Goal: Use online tool/utility

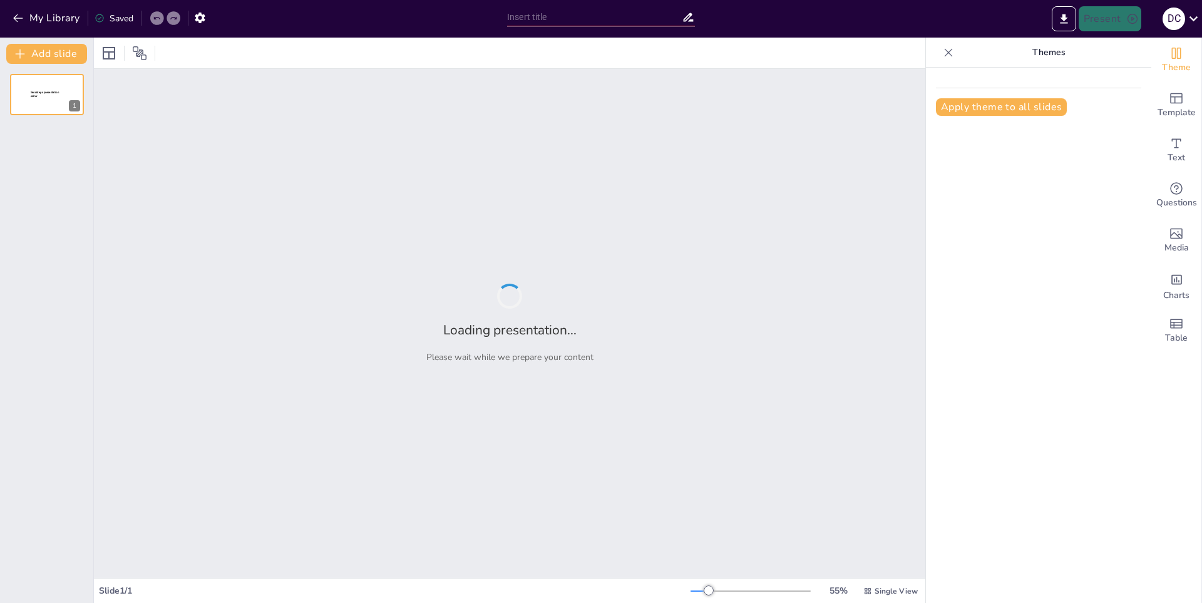
type input "CR7 La Vida: La Marca Personal de [PERSON_NAME]"
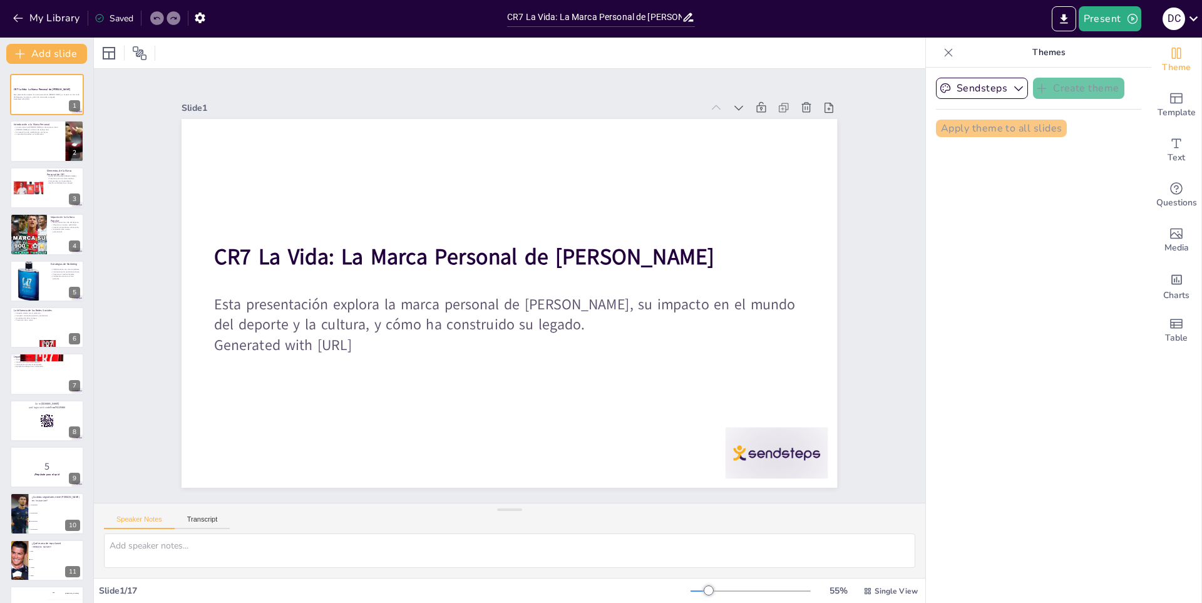
checkbox input "true"
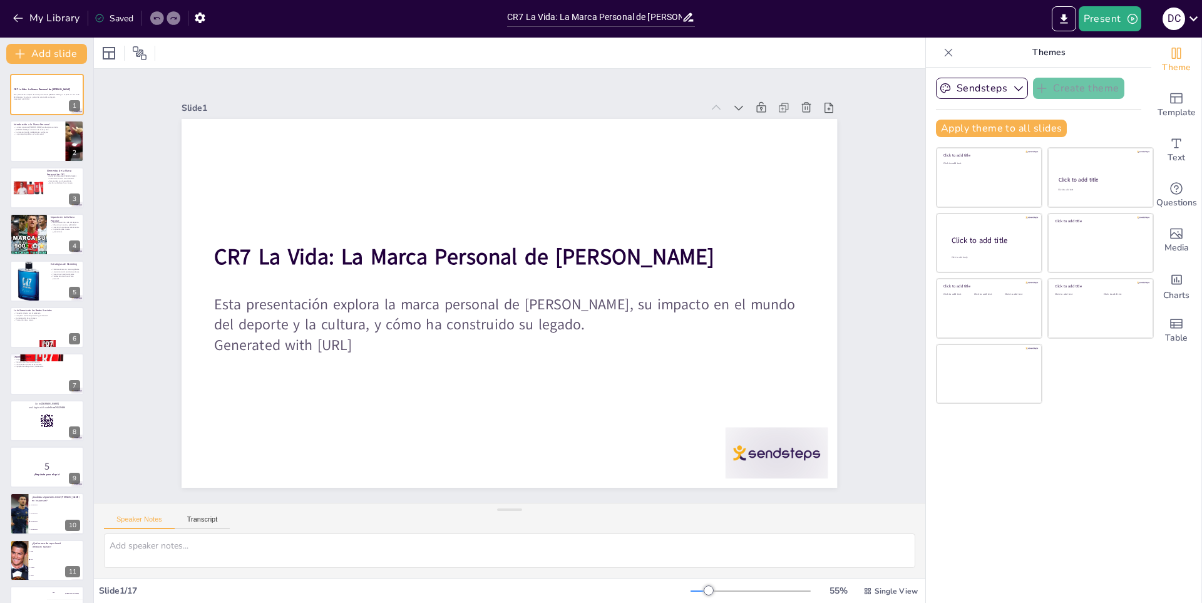
checkbox input "true"
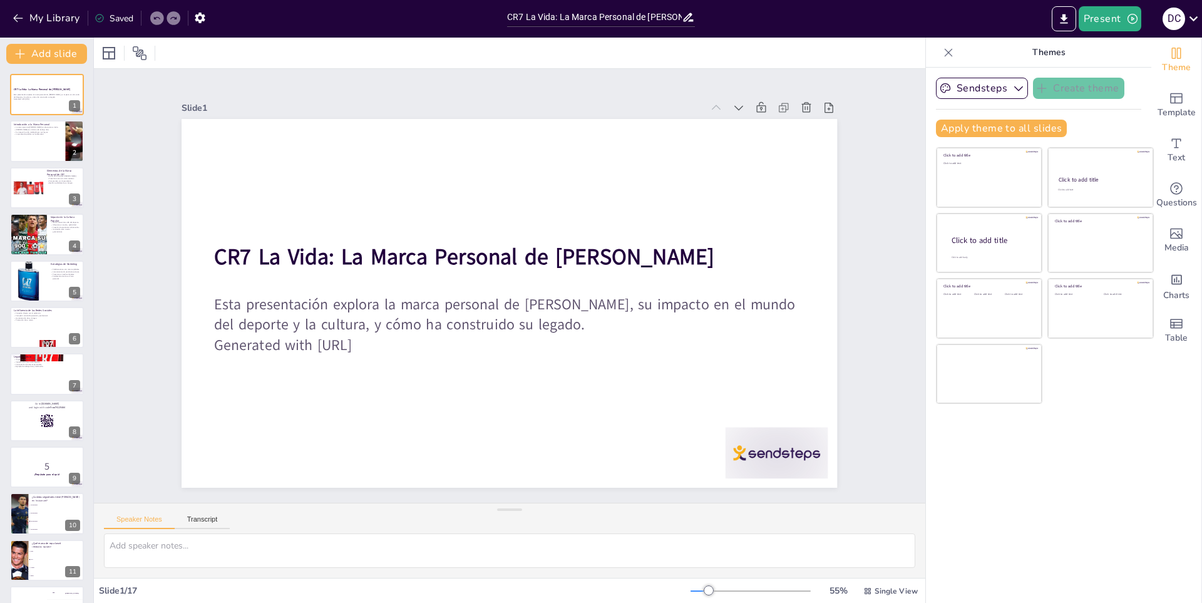
checkbox input "true"
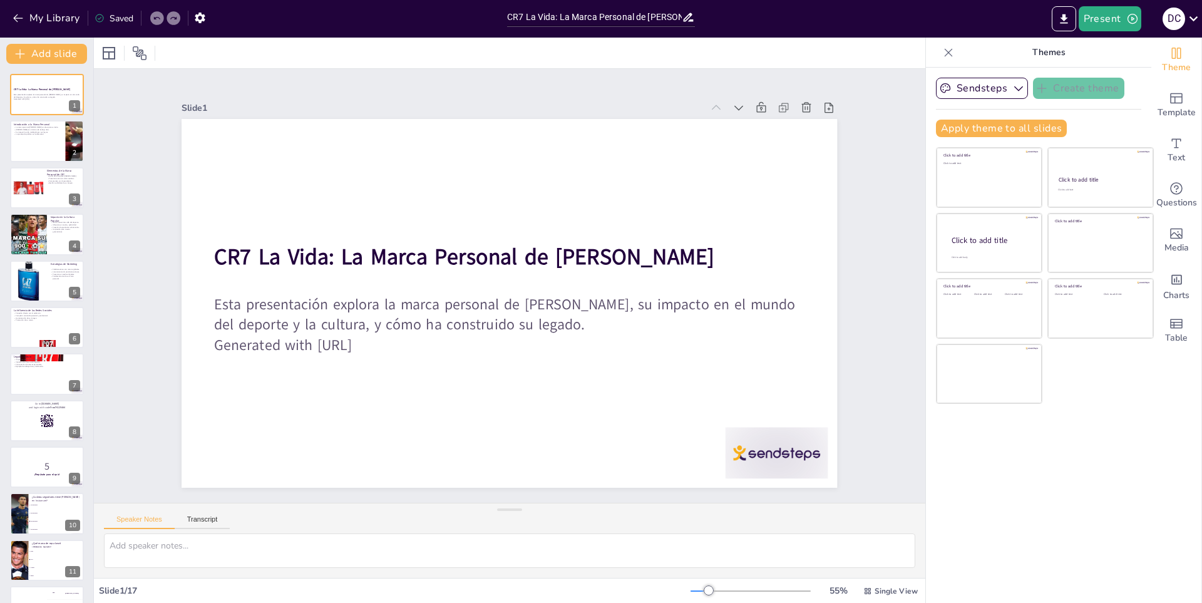
checkbox input "true"
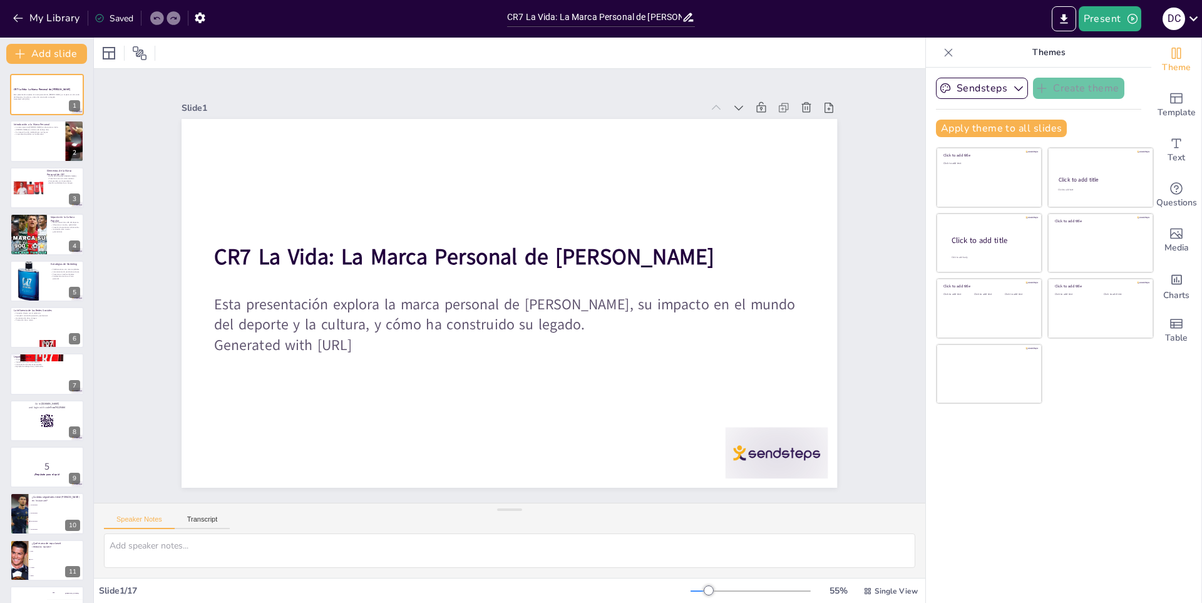
checkbox input "true"
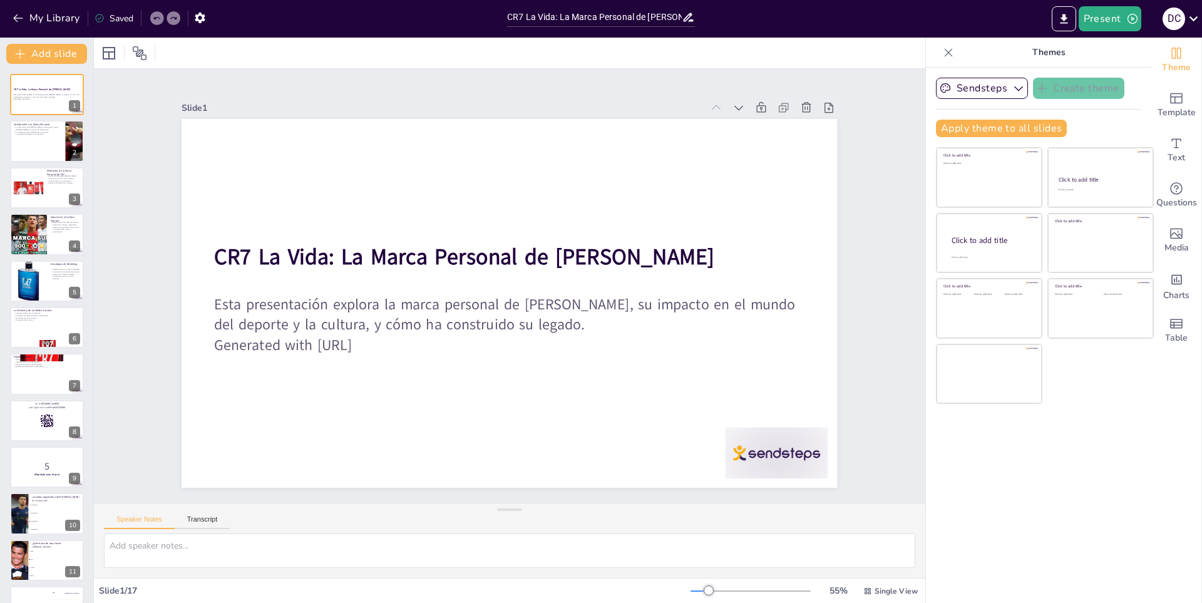
checkbox input "true"
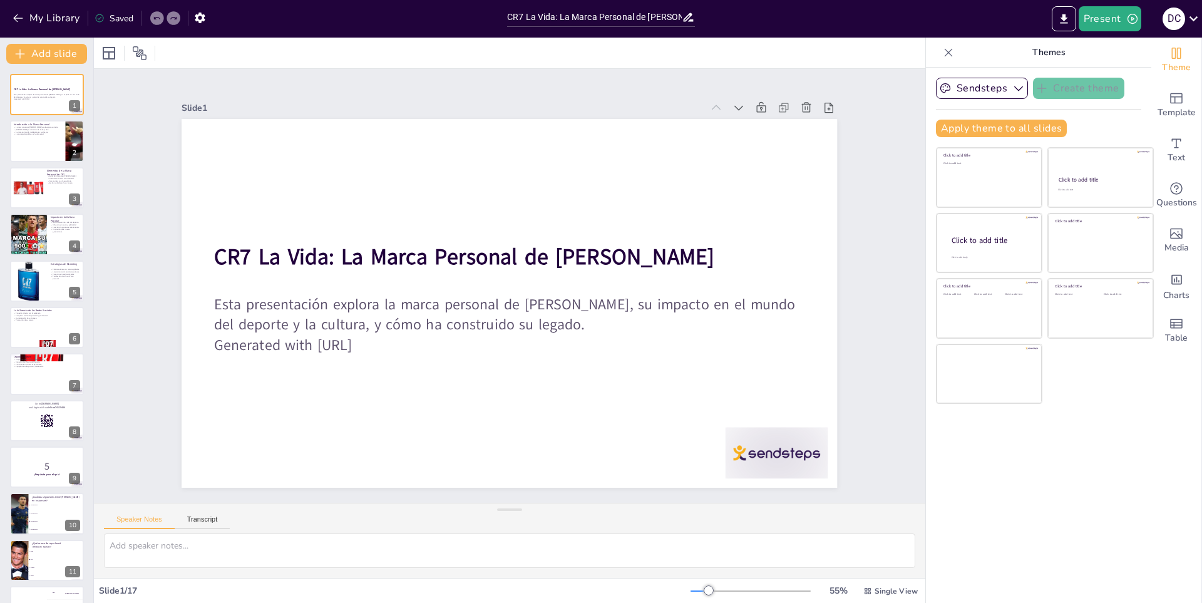
checkbox input "true"
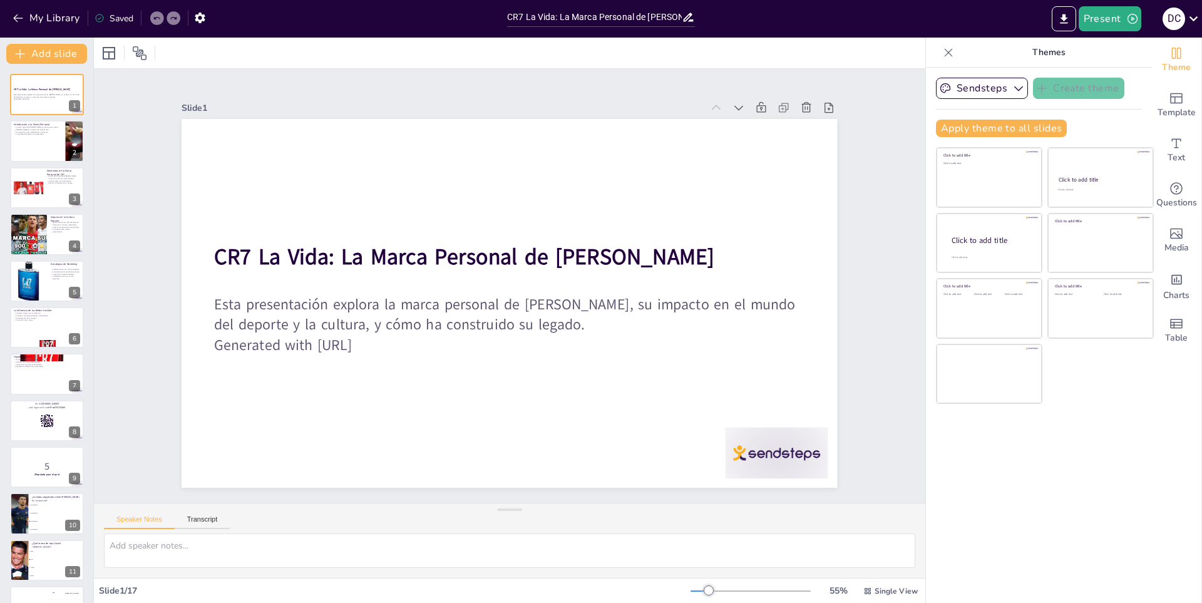
checkbox input "true"
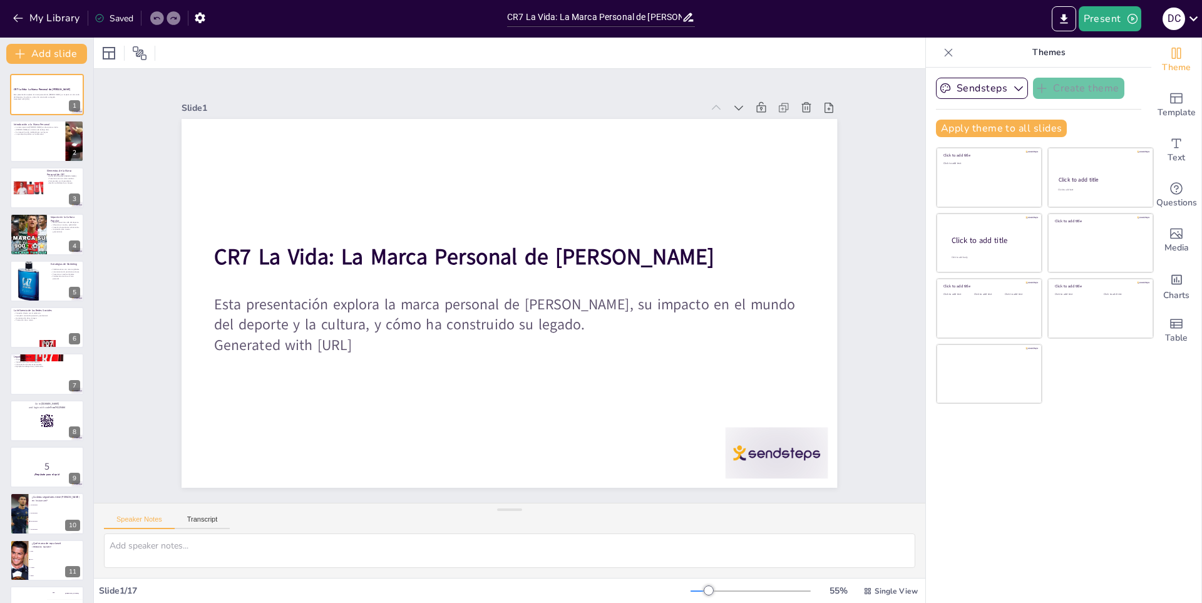
checkbox input "true"
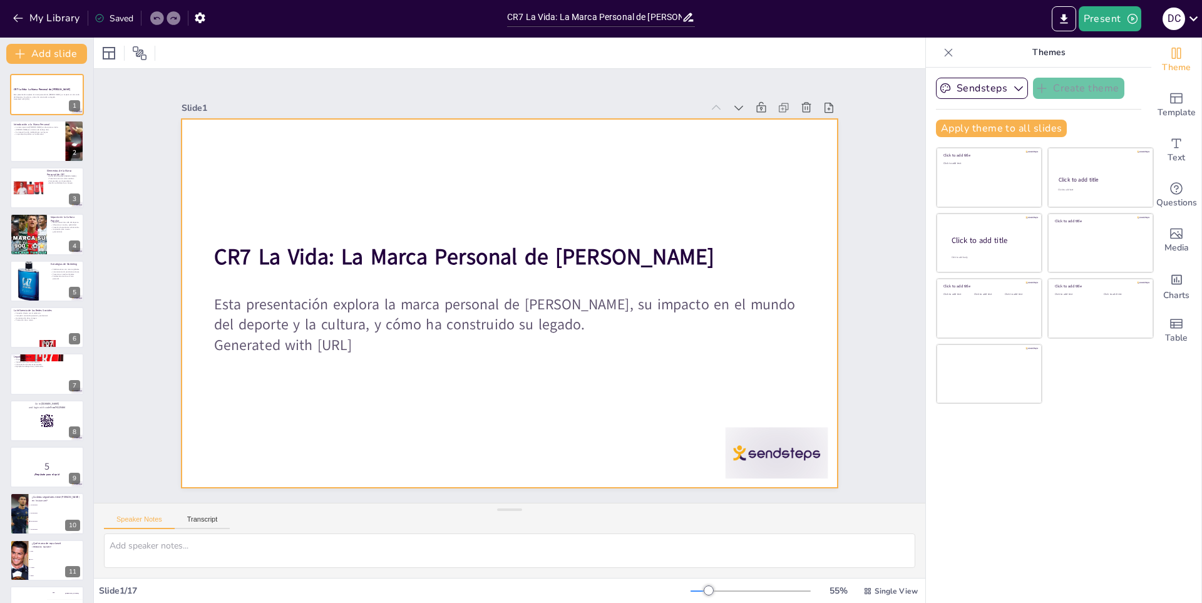
checkbox input "true"
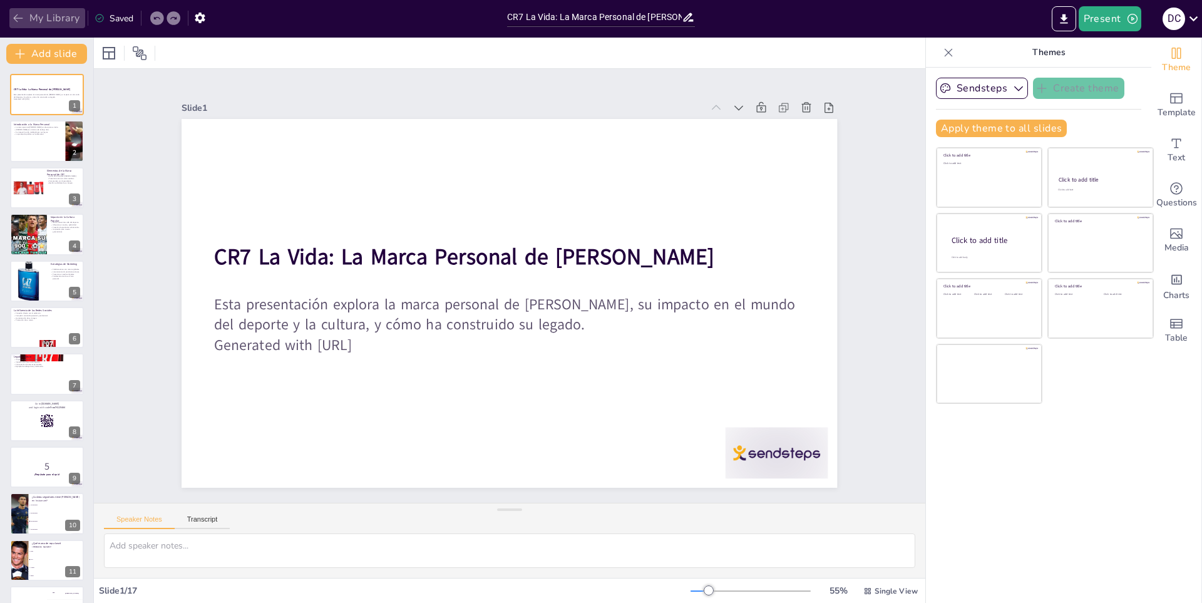
click at [16, 20] on icon "button" at bounding box center [17, 18] width 9 height 8
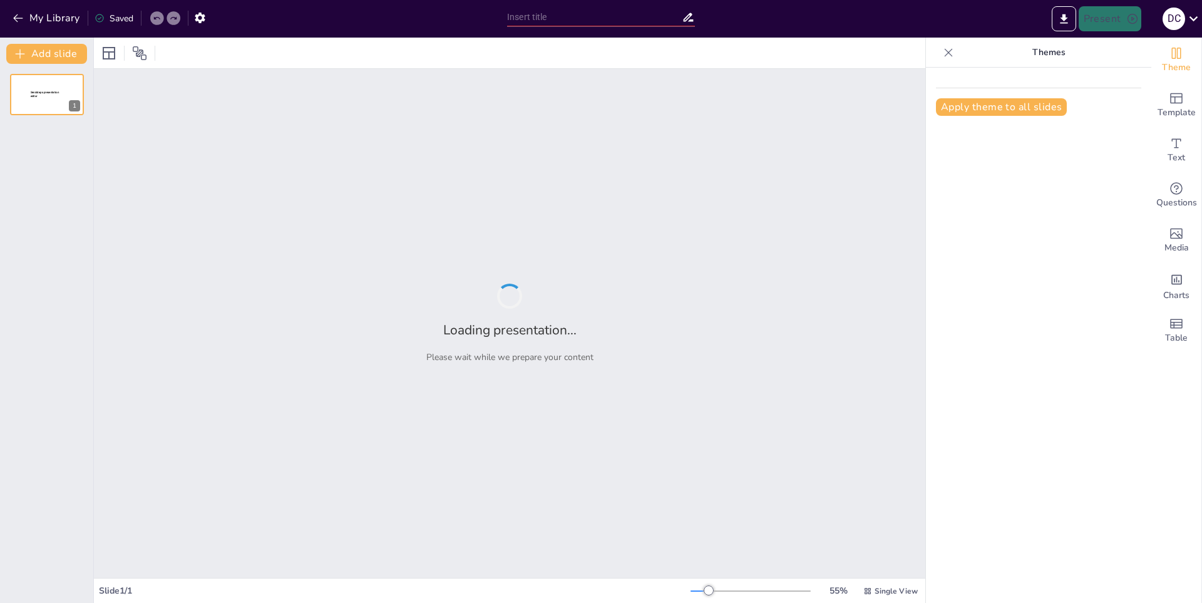
type input "Fútbol Femenino: Avances y Desafíos Actuales"
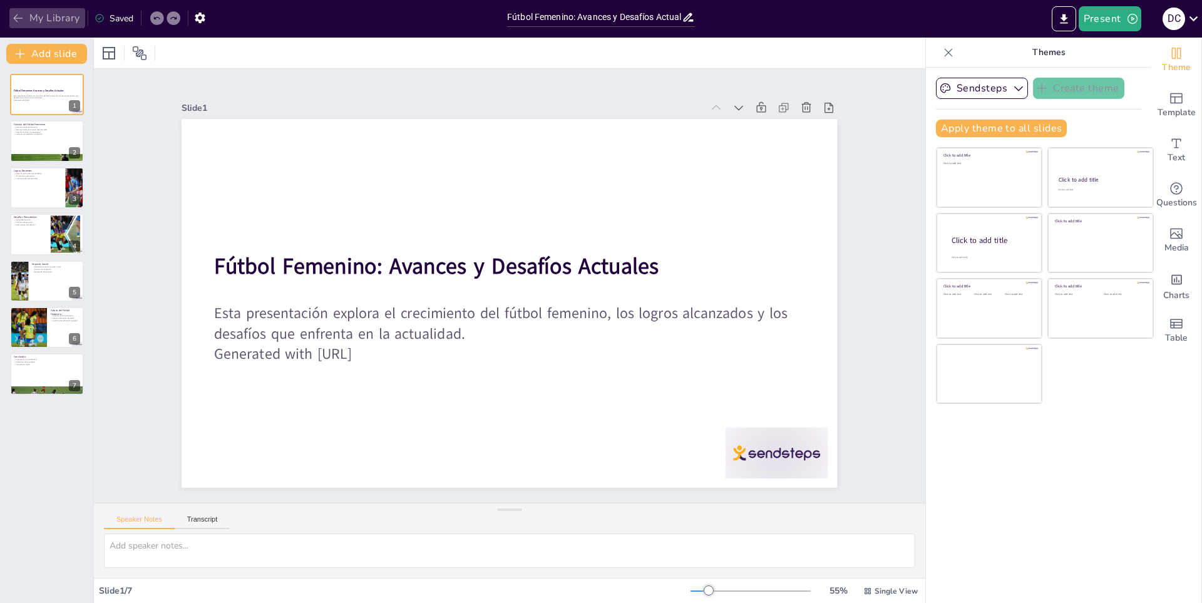
click at [16, 16] on icon "button" at bounding box center [18, 18] width 13 height 13
